Goal: Task Accomplishment & Management: Manage account settings

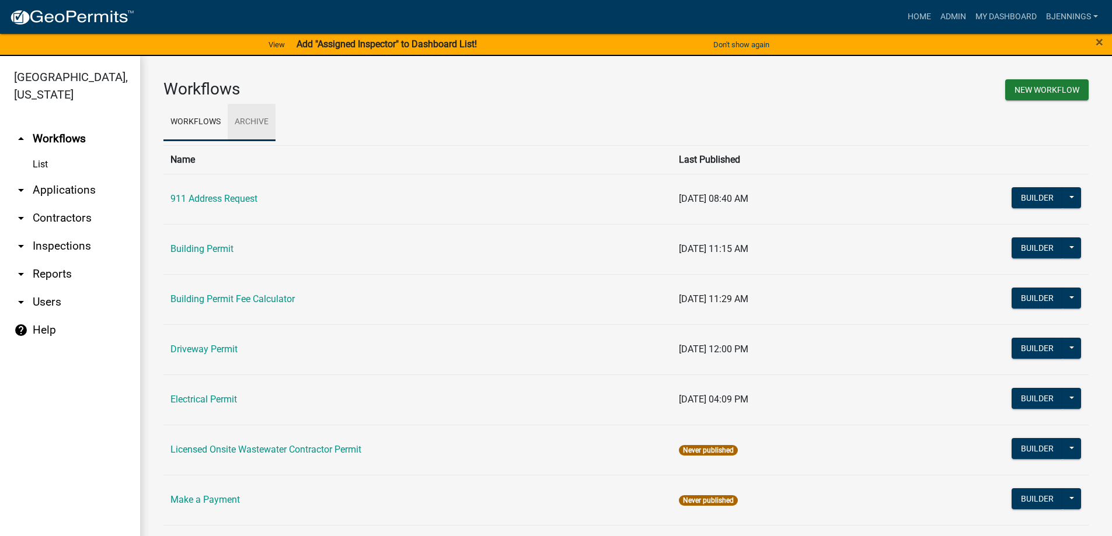
click at [249, 117] on link "Archive" at bounding box center [252, 122] width 48 height 37
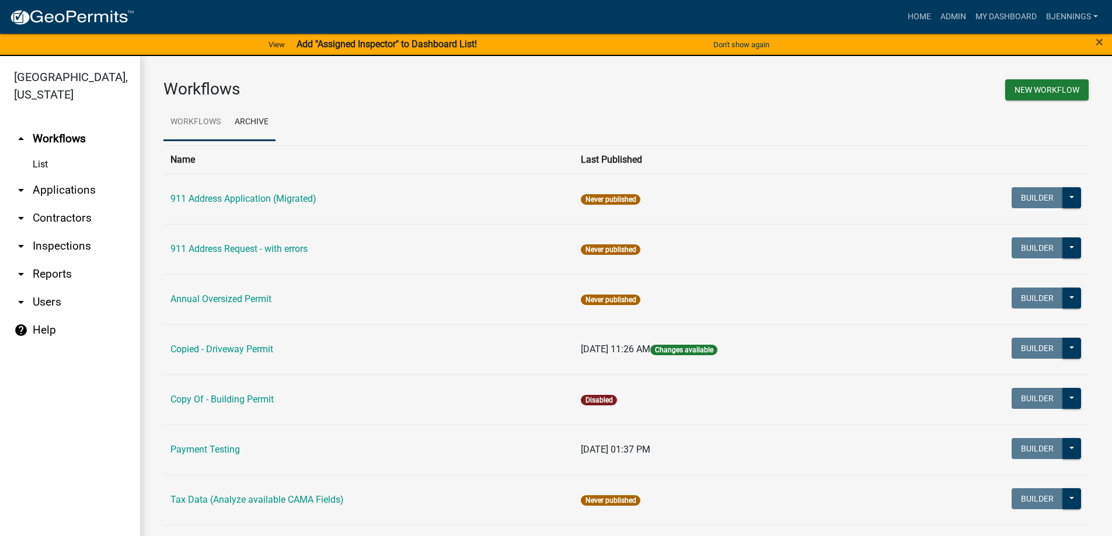
click at [190, 119] on link "Workflows" at bounding box center [195, 122] width 64 height 37
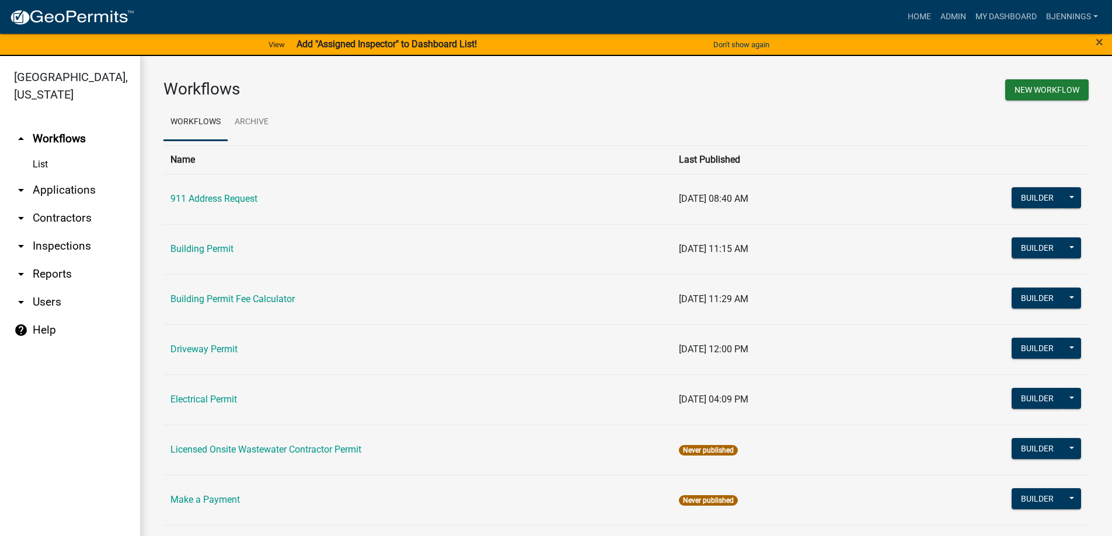
click at [22, 295] on icon "arrow_drop_down" at bounding box center [21, 302] width 14 height 14
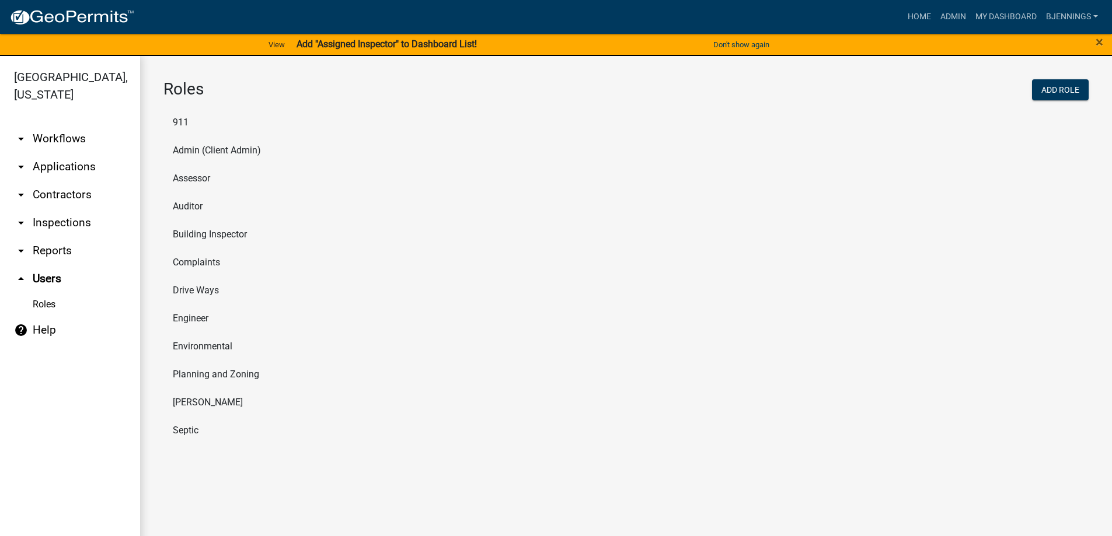
click at [184, 231] on li "Building Inspector" at bounding box center [625, 235] width 925 height 28
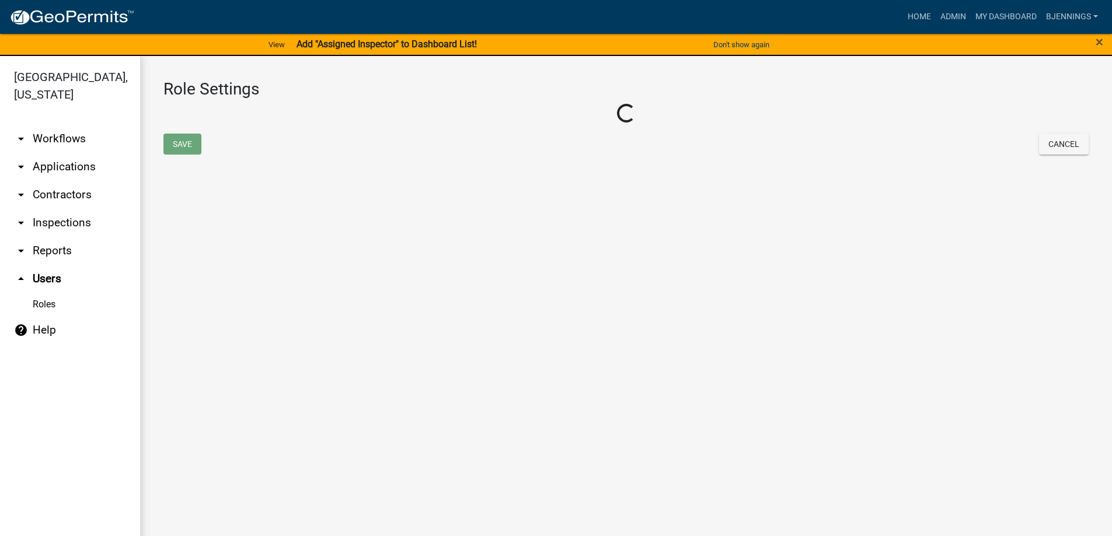
select select "8: light-yellow"
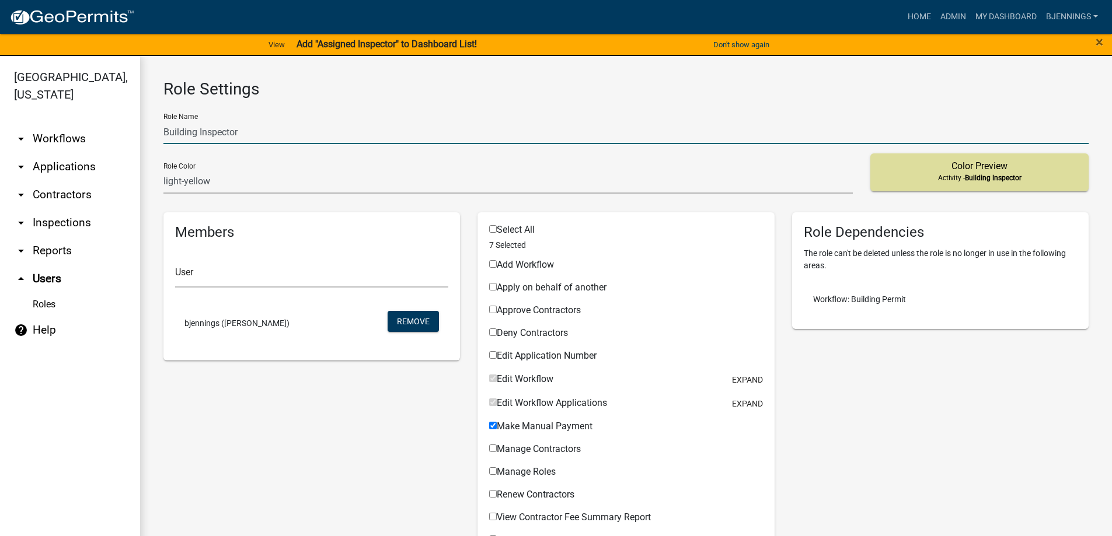
click at [275, 125] on input "Building Inspector" at bounding box center [625, 132] width 925 height 24
